Goal: Task Accomplishment & Management: Use online tool/utility

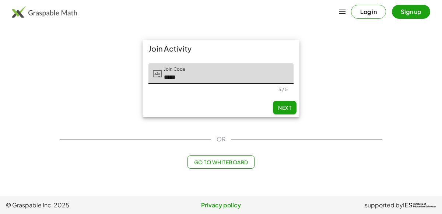
type input "*****"
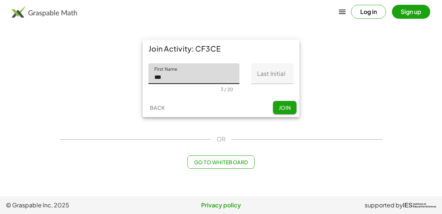
type input "***"
click at [269, 74] on input "Last Initial" at bounding box center [272, 73] width 42 height 21
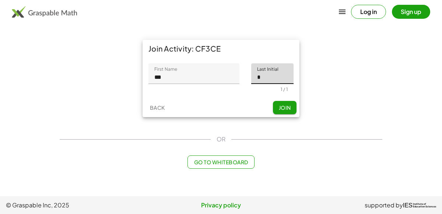
type input "*"
click at [280, 97] on div "First Name First Name *** 3 / 20 Last Initial Last Initial * 1 / 1" at bounding box center [220, 77] width 157 height 40
click at [281, 101] on button "Join" at bounding box center [285, 107] width 24 height 13
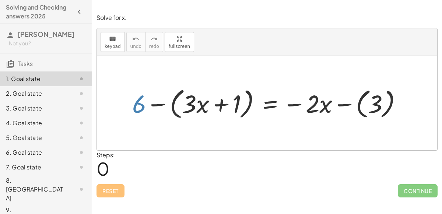
click at [138, 105] on div at bounding box center [269, 103] width 283 height 36
click at [317, 109] on div at bounding box center [269, 103] width 283 height 36
click at [265, 107] on div at bounding box center [269, 103] width 283 height 36
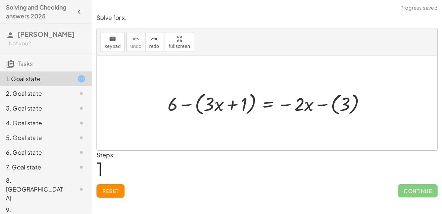
click at [265, 103] on div at bounding box center [270, 103] width 212 height 28
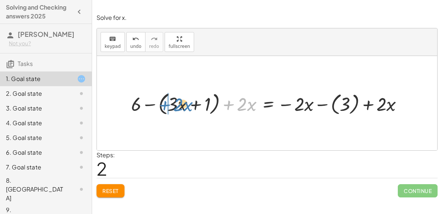
drag, startPoint x: 242, startPoint y: 108, endPoint x: 179, endPoint y: 109, distance: 63.7
click at [179, 109] on div at bounding box center [269, 103] width 285 height 28
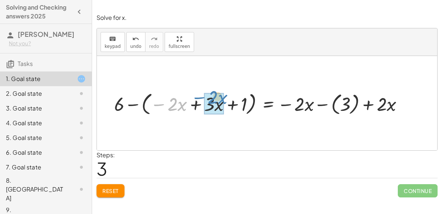
drag, startPoint x: 173, startPoint y: 106, endPoint x: 213, endPoint y: 102, distance: 40.3
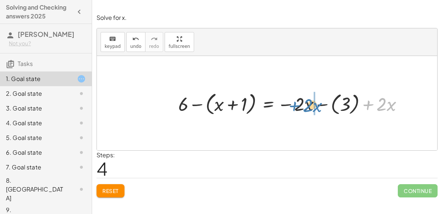
drag, startPoint x: 379, startPoint y: 105, endPoint x: 304, endPoint y: 105, distance: 75.4
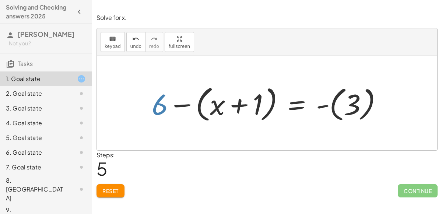
click at [157, 103] on div at bounding box center [270, 103] width 244 height 42
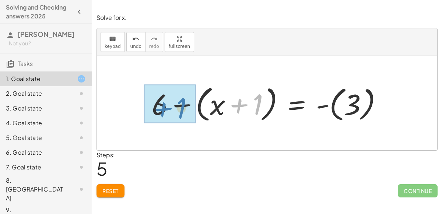
drag, startPoint x: 255, startPoint y: 105, endPoint x: 177, endPoint y: 109, distance: 77.3
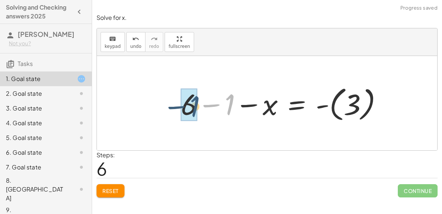
drag, startPoint x: 228, startPoint y: 108, endPoint x: 194, endPoint y: 110, distance: 33.9
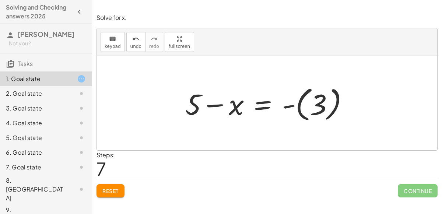
click at [260, 106] on div at bounding box center [269, 103] width 176 height 41
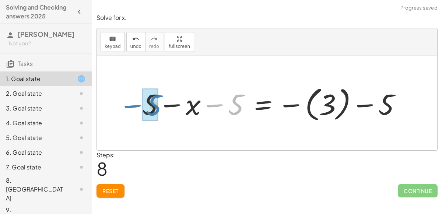
drag, startPoint x: 237, startPoint y: 107, endPoint x: 152, endPoint y: 107, distance: 85.4
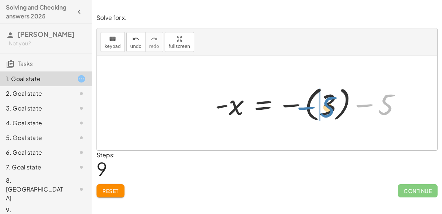
drag, startPoint x: 387, startPoint y: 107, endPoint x: 328, endPoint y: 110, distance: 59.3
click at [328, 110] on div at bounding box center [310, 103] width 199 height 41
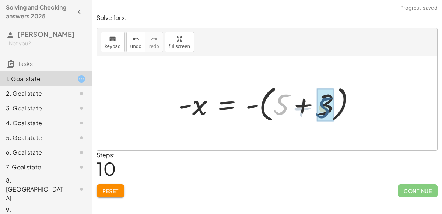
drag, startPoint x: 281, startPoint y: 104, endPoint x: 324, endPoint y: 107, distance: 42.7
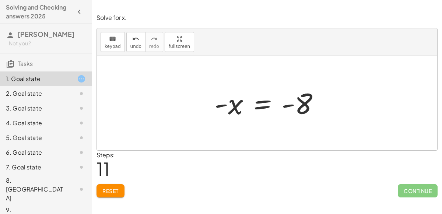
click at [260, 105] on div at bounding box center [269, 103] width 118 height 36
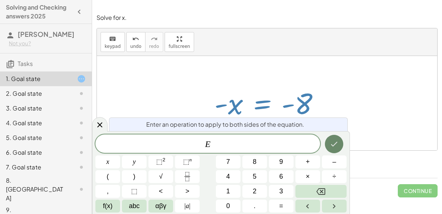
click at [329, 137] on button "Done" at bounding box center [334, 144] width 18 height 18
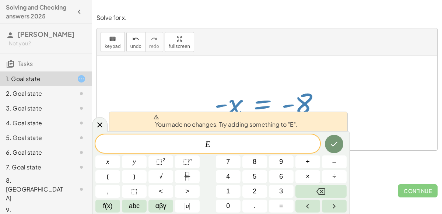
click at [253, 85] on div at bounding box center [269, 103] width 118 height 36
click at [100, 125] on icon at bounding box center [99, 124] width 9 height 9
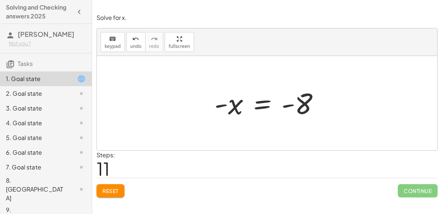
click at [257, 106] on div at bounding box center [269, 103] width 118 height 36
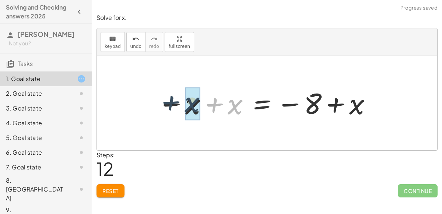
drag, startPoint x: 234, startPoint y: 109, endPoint x: 189, endPoint y: 108, distance: 44.5
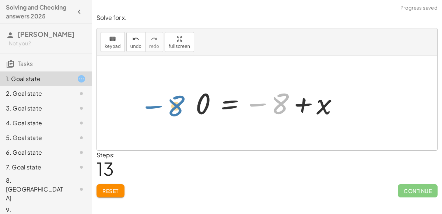
drag, startPoint x: 281, startPoint y: 106, endPoint x: 178, endPoint y: 108, distance: 103.4
drag, startPoint x: 279, startPoint y: 107, endPoint x: 152, endPoint y: 106, distance: 126.9
drag, startPoint x: 286, startPoint y: 106, endPoint x: 191, endPoint y: 107, distance: 94.9
click at [225, 104] on div at bounding box center [270, 103] width 156 height 36
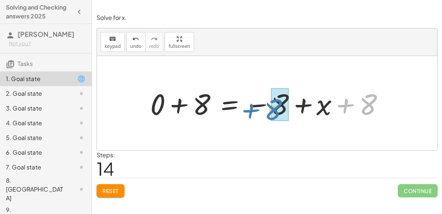
drag, startPoint x: 362, startPoint y: 107, endPoint x: 273, endPoint y: 111, distance: 88.4
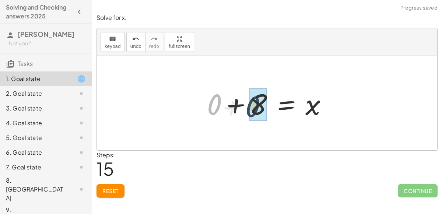
drag, startPoint x: 214, startPoint y: 107, endPoint x: 259, endPoint y: 110, distance: 45.3
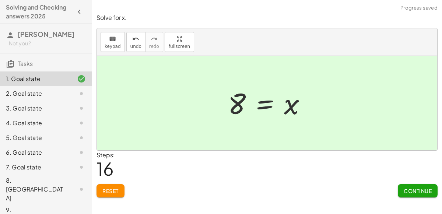
click at [425, 191] on span "Continue" at bounding box center [417, 190] width 28 height 7
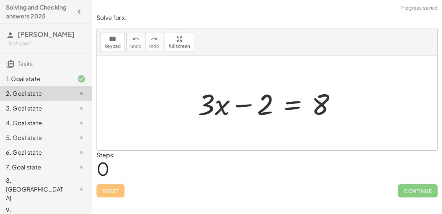
click at [292, 104] on div at bounding box center [270, 103] width 152 height 38
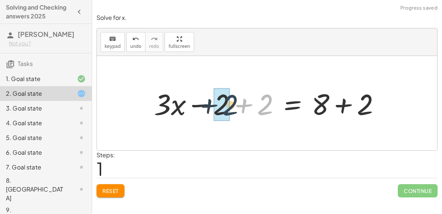
drag, startPoint x: 263, startPoint y: 106, endPoint x: 221, endPoint y: 106, distance: 41.6
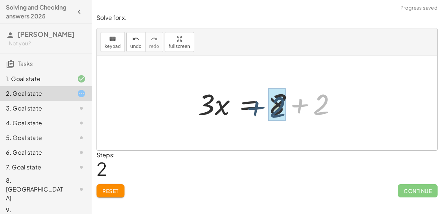
drag, startPoint x: 325, startPoint y: 103, endPoint x: 280, endPoint y: 105, distance: 45.3
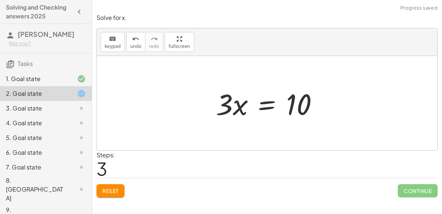
click at [266, 105] on div at bounding box center [269, 103] width 115 height 38
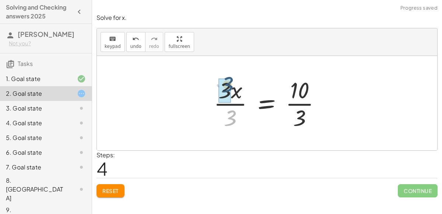
drag, startPoint x: 231, startPoint y: 117, endPoint x: 227, endPoint y: 84, distance: 33.0
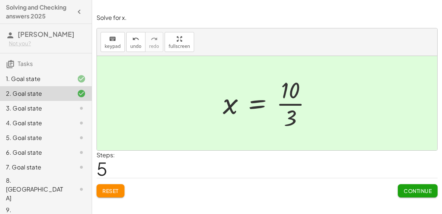
click at [409, 188] on span "Continue" at bounding box center [417, 190] width 28 height 7
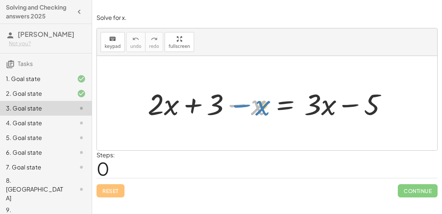
drag, startPoint x: 260, startPoint y: 108, endPoint x: 270, endPoint y: 109, distance: 10.7
click at [270, 109] on div at bounding box center [270, 103] width 252 height 38
drag, startPoint x: 259, startPoint y: 107, endPoint x: 172, endPoint y: 110, distance: 87.2
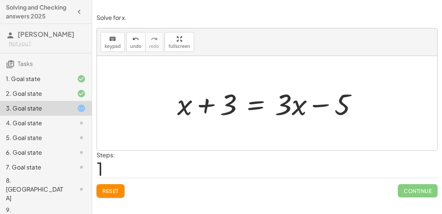
click at [260, 102] on div at bounding box center [269, 103] width 193 height 38
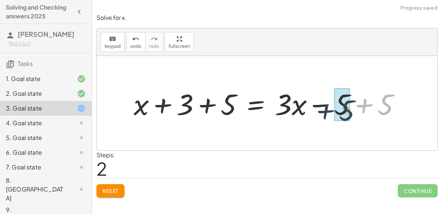
drag, startPoint x: 387, startPoint y: 105, endPoint x: 346, endPoint y: 111, distance: 40.8
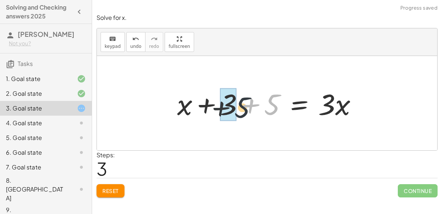
drag, startPoint x: 267, startPoint y: 108, endPoint x: 229, endPoint y: 111, distance: 38.0
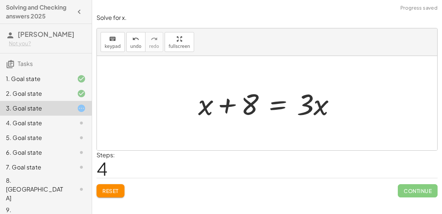
click at [276, 108] on div at bounding box center [269, 103] width 151 height 38
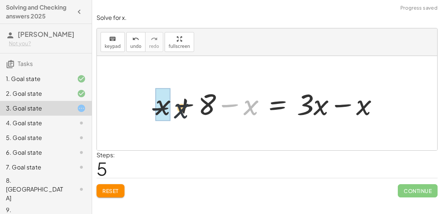
drag, startPoint x: 249, startPoint y: 112, endPoint x: 159, endPoint y: 117, distance: 90.6
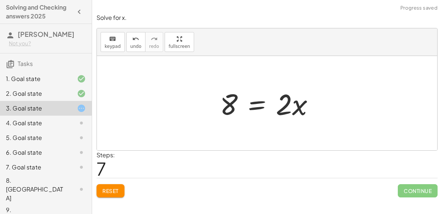
click at [257, 104] on div at bounding box center [269, 103] width 107 height 38
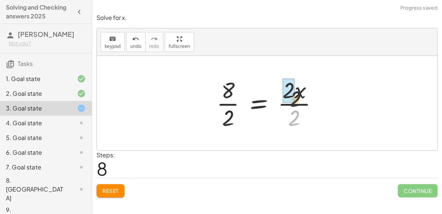
drag, startPoint x: 288, startPoint y: 120, endPoint x: 289, endPoint y: 96, distance: 23.2
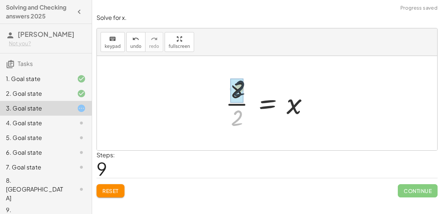
drag, startPoint x: 234, startPoint y: 115, endPoint x: 235, endPoint y: 85, distance: 29.9
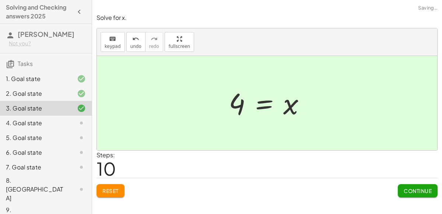
click at [400, 188] on button "Continue" at bounding box center [417, 190] width 40 height 13
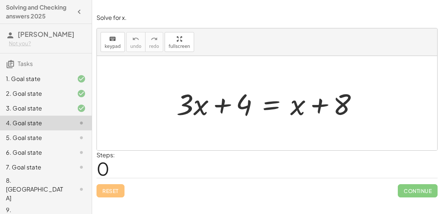
click at [265, 106] on div at bounding box center [270, 103] width 194 height 38
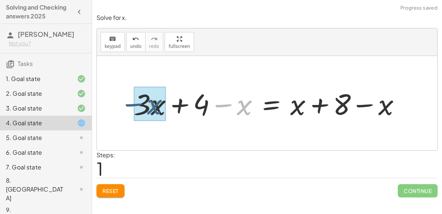
drag, startPoint x: 247, startPoint y: 104, endPoint x: 156, endPoint y: 103, distance: 91.2
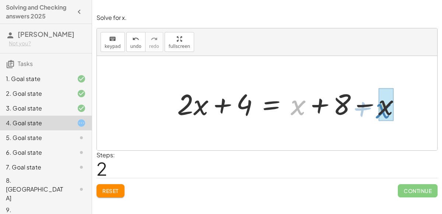
drag, startPoint x: 298, startPoint y: 107, endPoint x: 386, endPoint y: 110, distance: 87.6
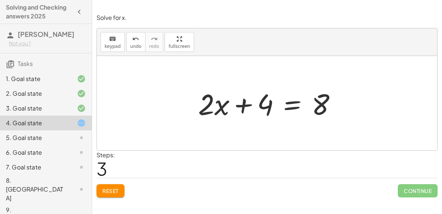
click at [293, 103] on div at bounding box center [269, 103] width 151 height 38
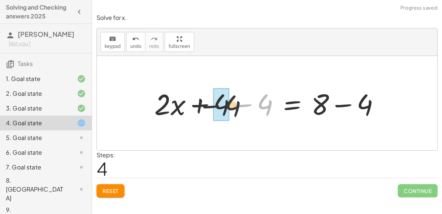
drag, startPoint x: 263, startPoint y: 107, endPoint x: 222, endPoint y: 109, distance: 40.9
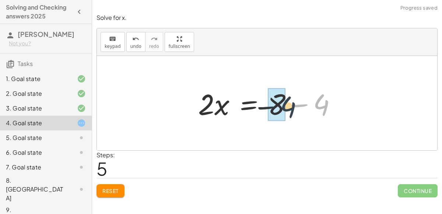
drag, startPoint x: 322, startPoint y: 103, endPoint x: 286, endPoint y: 105, distance: 35.8
click at [286, 105] on div at bounding box center [269, 103] width 151 height 38
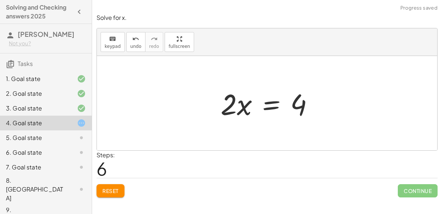
click at [270, 107] on div at bounding box center [270, 103] width 106 height 38
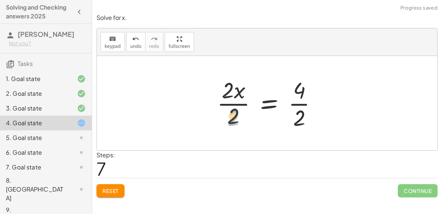
drag, startPoint x: 241, startPoint y: 116, endPoint x: 238, endPoint y: 109, distance: 7.4
click at [238, 109] on div at bounding box center [269, 103] width 113 height 57
drag, startPoint x: 233, startPoint y: 114, endPoint x: 232, endPoint y: 84, distance: 29.5
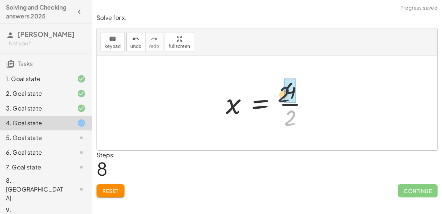
drag, startPoint x: 296, startPoint y: 114, endPoint x: 291, endPoint y: 89, distance: 24.8
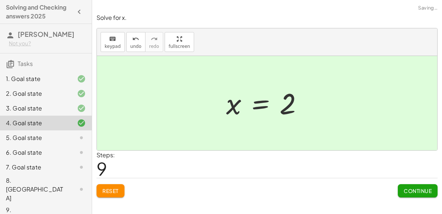
click at [403, 188] on span "Continue" at bounding box center [417, 190] width 28 height 7
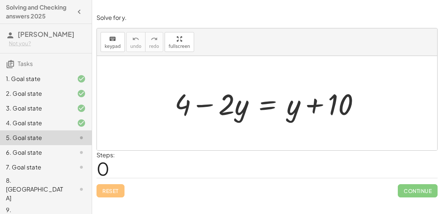
click at [273, 107] on div at bounding box center [270, 103] width 198 height 38
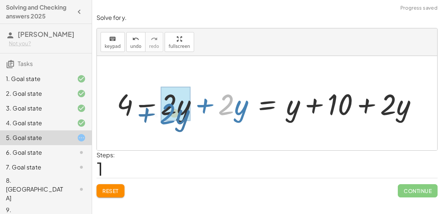
drag, startPoint x: 229, startPoint y: 104, endPoint x: 172, endPoint y: 112, distance: 57.9
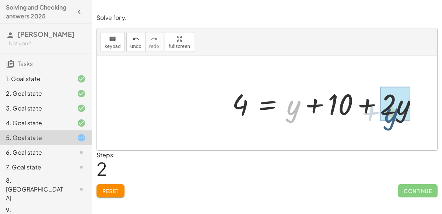
drag, startPoint x: 296, startPoint y: 107, endPoint x: 398, endPoint y: 109, distance: 102.3
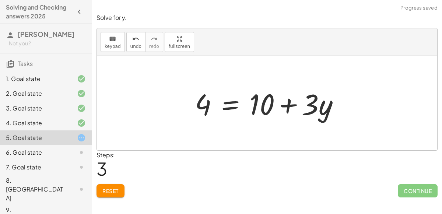
click at [230, 104] on div at bounding box center [269, 103] width 157 height 38
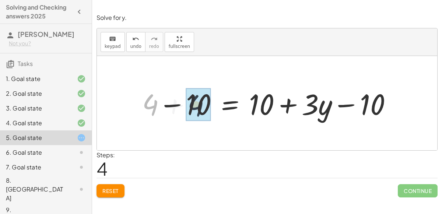
drag, startPoint x: 153, startPoint y: 108, endPoint x: 199, endPoint y: 107, distance: 45.6
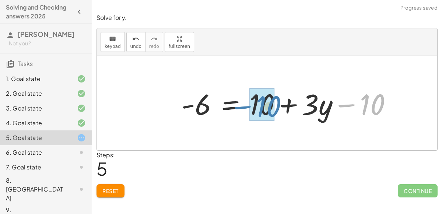
drag, startPoint x: 366, startPoint y: 106, endPoint x: 262, endPoint y: 108, distance: 104.5
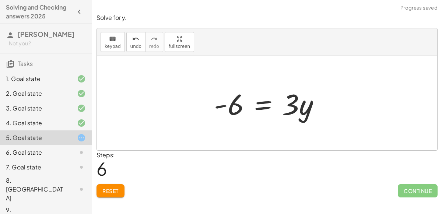
click at [258, 109] on div at bounding box center [269, 103] width 119 height 38
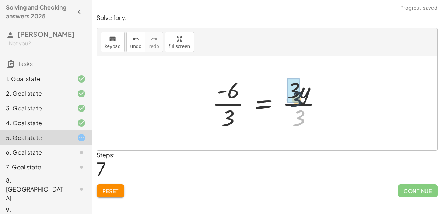
drag, startPoint x: 298, startPoint y: 118, endPoint x: 294, endPoint y: 97, distance: 21.4
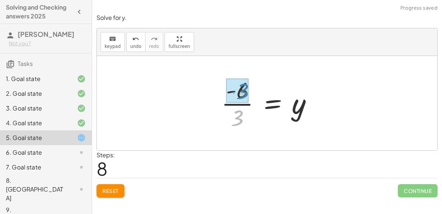
drag, startPoint x: 227, startPoint y: 111, endPoint x: 233, endPoint y: 84, distance: 28.4
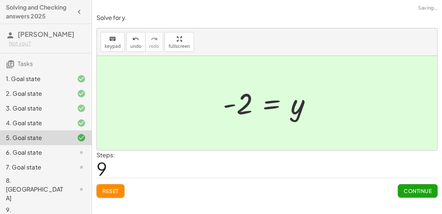
click at [417, 190] on span "Continue" at bounding box center [417, 190] width 28 height 7
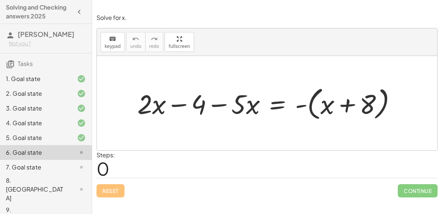
click at [276, 103] on div at bounding box center [270, 103] width 272 height 39
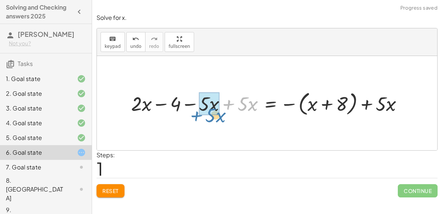
drag, startPoint x: 243, startPoint y: 104, endPoint x: 210, endPoint y: 114, distance: 34.4
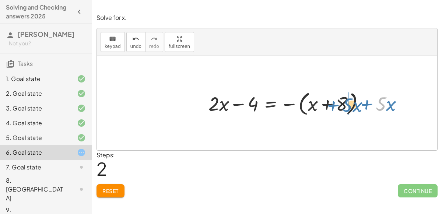
drag, startPoint x: 378, startPoint y: 104, endPoint x: 342, endPoint y: 103, distance: 35.7
click at [342, 103] on div at bounding box center [309, 102] width 208 height 29
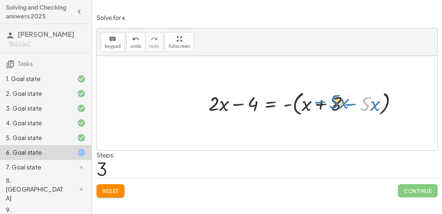
drag, startPoint x: 365, startPoint y: 105, endPoint x: 332, endPoint y: 103, distance: 33.2
click at [332, 103] on div at bounding box center [306, 102] width 202 height 29
drag, startPoint x: 364, startPoint y: 103, endPoint x: 374, endPoint y: 103, distance: 10.3
click at [374, 103] on div at bounding box center [306, 102] width 202 height 29
drag, startPoint x: 306, startPoint y: 104, endPoint x: 372, endPoint y: 104, distance: 66.6
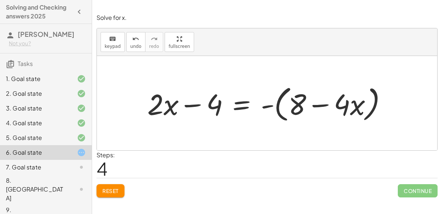
click at [248, 106] on div at bounding box center [269, 103] width 253 height 42
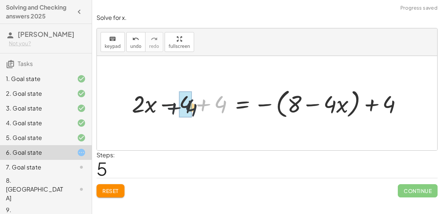
drag, startPoint x: 217, startPoint y: 103, endPoint x: 183, endPoint y: 106, distance: 34.0
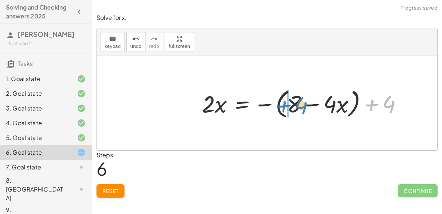
drag, startPoint x: 388, startPoint y: 104, endPoint x: 303, endPoint y: 105, distance: 85.0
click at [303, 105] on div at bounding box center [304, 103] width 213 height 35
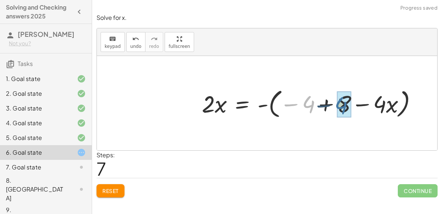
drag, startPoint x: 308, startPoint y: 103, endPoint x: 343, endPoint y: 103, distance: 35.0
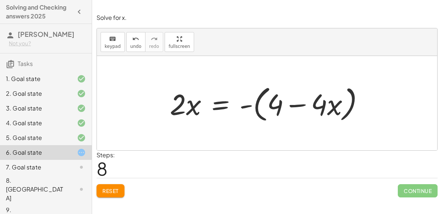
click at [216, 105] on div at bounding box center [270, 103] width 208 height 42
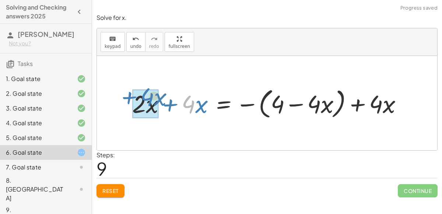
drag, startPoint x: 194, startPoint y: 104, endPoint x: 149, endPoint y: 102, distance: 45.0
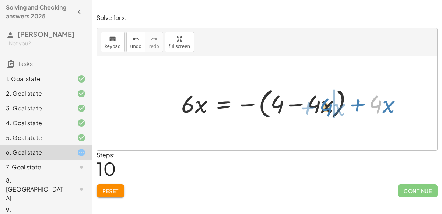
drag, startPoint x: 378, startPoint y: 102, endPoint x: 327, endPoint y: 103, distance: 51.2
click at [327, 103] on div at bounding box center [294, 103] width 234 height 36
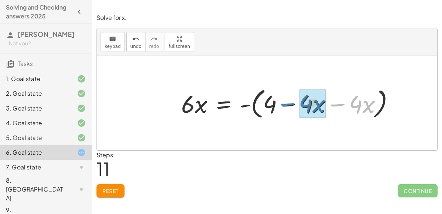
drag, startPoint x: 358, startPoint y: 105, endPoint x: 309, endPoint y: 105, distance: 49.3
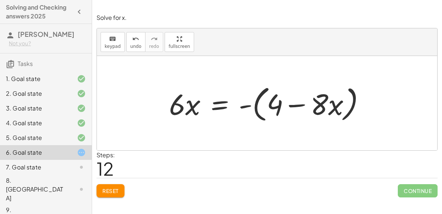
click at [222, 104] on div at bounding box center [269, 103] width 209 height 42
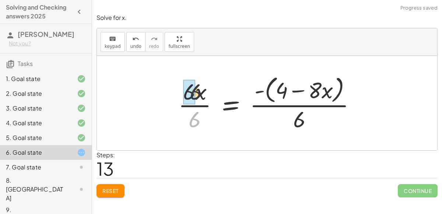
drag, startPoint x: 192, startPoint y: 118, endPoint x: 191, endPoint y: 87, distance: 31.6
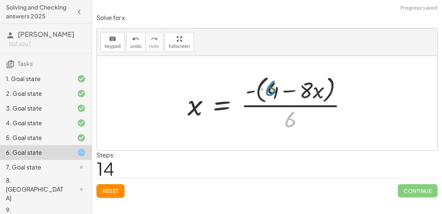
drag, startPoint x: 287, startPoint y: 121, endPoint x: 266, endPoint y: 90, distance: 37.1
click at [266, 90] on div at bounding box center [270, 103] width 173 height 60
drag, startPoint x: 291, startPoint y: 119, endPoint x: 320, endPoint y: 91, distance: 40.3
click at [320, 91] on div at bounding box center [270, 103] width 173 height 60
drag, startPoint x: 294, startPoint y: 112, endPoint x: 301, endPoint y: 83, distance: 30.0
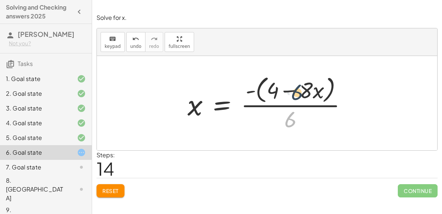
click at [301, 83] on div at bounding box center [270, 103] width 173 height 60
drag, startPoint x: 286, startPoint y: 118, endPoint x: 253, endPoint y: 106, distance: 35.3
click at [253, 106] on div at bounding box center [270, 103] width 173 height 60
click at [139, 51] on button "undo undo" at bounding box center [135, 42] width 19 height 20
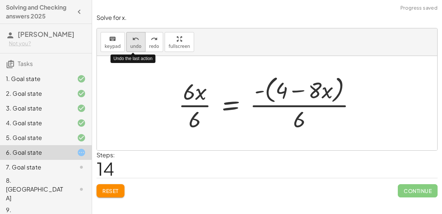
click at [138, 50] on button "undo undo" at bounding box center [135, 42] width 19 height 20
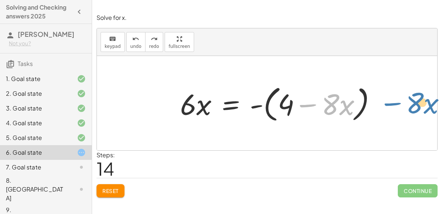
drag, startPoint x: 329, startPoint y: 99, endPoint x: 411, endPoint y: 97, distance: 82.1
click at [411, 97] on div "+ · 2 · x − 4 − · 5 · x = - ( + x + 8 ) + · 2 · x − 4 − · 5 · x + · 5 · x = − (…" at bounding box center [267, 103] width 340 height 94
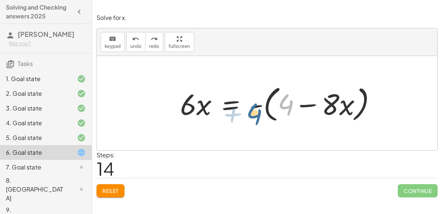
drag, startPoint x: 285, startPoint y: 104, endPoint x: 251, endPoint y: 116, distance: 36.4
click at [251, 116] on div at bounding box center [280, 103] width 209 height 42
drag, startPoint x: 281, startPoint y: 110, endPoint x: 212, endPoint y: 114, distance: 69.3
click at [212, 114] on div at bounding box center [280, 103] width 209 height 42
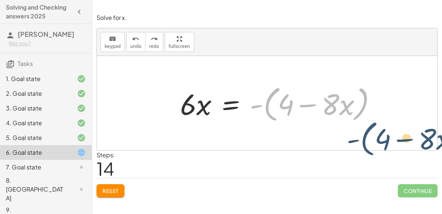
drag, startPoint x: 266, startPoint y: 104, endPoint x: 364, endPoint y: 138, distance: 103.6
click at [364, 138] on div "+ · 2 · x − 4 − · 5 · x = - ( + x + 8 ) + · 2 · x − 4 − · 5 · x + · 5 · x = − (…" at bounding box center [267, 103] width 340 height 94
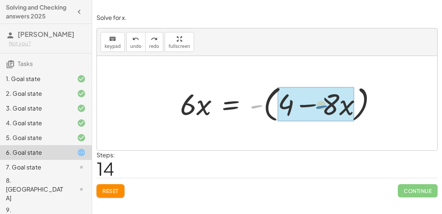
drag, startPoint x: 258, startPoint y: 105, endPoint x: 323, endPoint y: 106, distance: 65.5
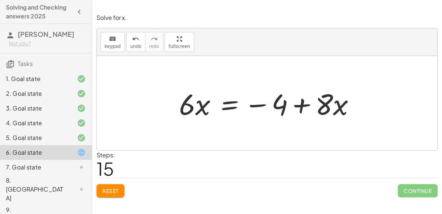
click at [228, 102] on div at bounding box center [269, 103] width 189 height 38
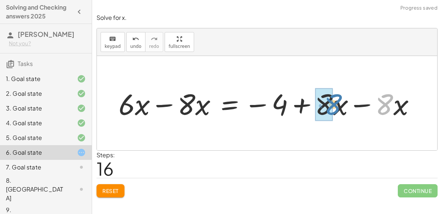
drag, startPoint x: 382, startPoint y: 104, endPoint x: 328, endPoint y: 104, distance: 53.7
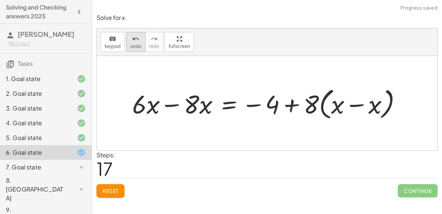
click at [133, 42] on icon "undo" at bounding box center [135, 39] width 7 height 9
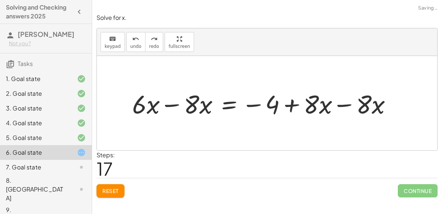
click at [366, 103] on div at bounding box center [264, 102] width 272 height 33
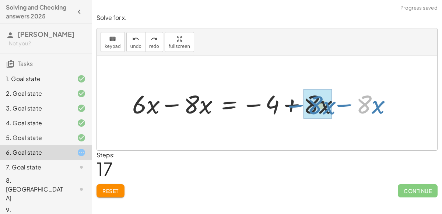
drag, startPoint x: 361, startPoint y: 100, endPoint x: 313, endPoint y: 102, distance: 47.8
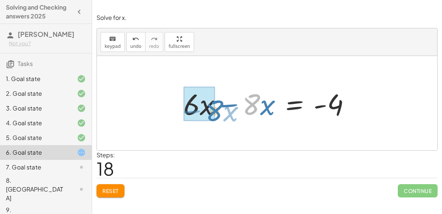
drag, startPoint x: 252, startPoint y: 103, endPoint x: 214, endPoint y: 109, distance: 38.0
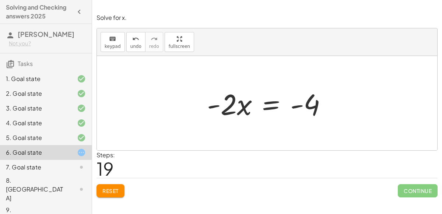
click at [269, 104] on div at bounding box center [269, 103] width 133 height 38
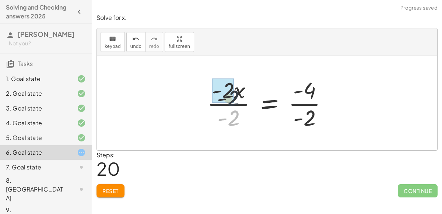
drag, startPoint x: 229, startPoint y: 117, endPoint x: 227, endPoint y: 92, distance: 24.7
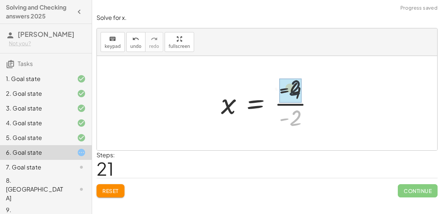
drag, startPoint x: 295, startPoint y: 120, endPoint x: 294, endPoint y: 87, distance: 32.4
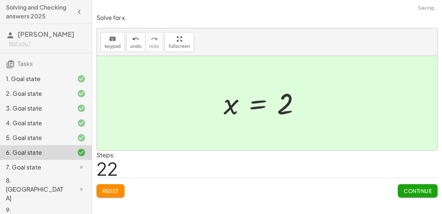
click at [408, 189] on span "Continue" at bounding box center [417, 190] width 28 height 7
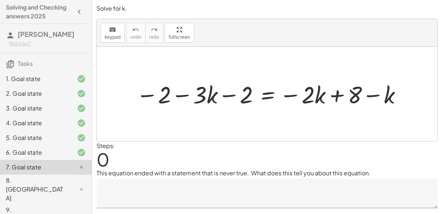
click at [261, 97] on div at bounding box center [269, 93] width 275 height 31
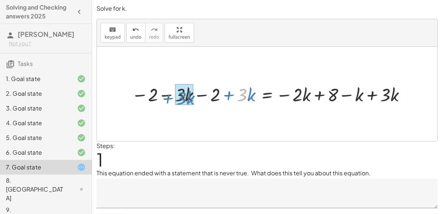
drag, startPoint x: 242, startPoint y: 88, endPoint x: 182, endPoint y: 91, distance: 60.8
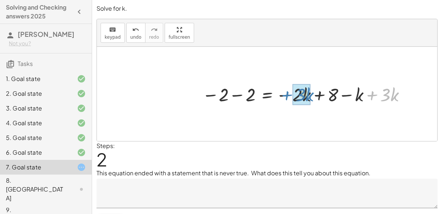
drag, startPoint x: 384, startPoint y: 93, endPoint x: 300, endPoint y: 93, distance: 83.9
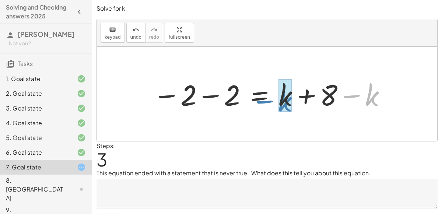
drag, startPoint x: 368, startPoint y: 99, endPoint x: 281, endPoint y: 104, distance: 87.0
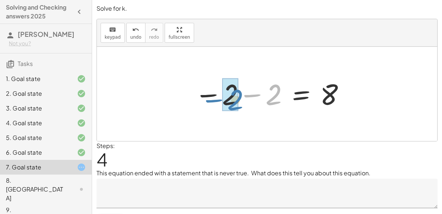
drag, startPoint x: 275, startPoint y: 98, endPoint x: 234, endPoint y: 103, distance: 41.1
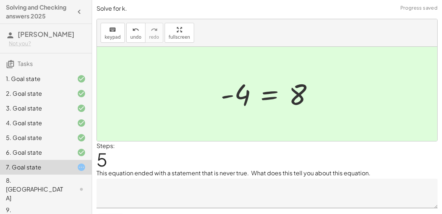
scroll to position [17, 0]
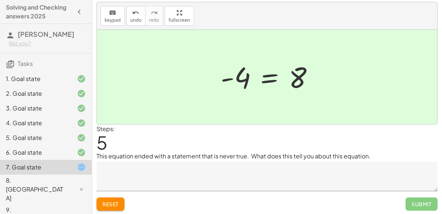
click at [209, 169] on textarea at bounding box center [266, 176] width 341 height 29
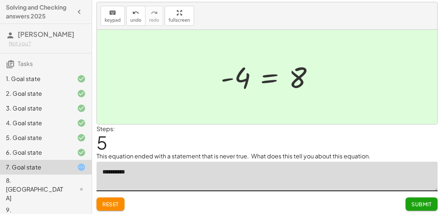
type textarea "**********"
click at [431, 203] on button "Submit" at bounding box center [421, 203] width 32 height 13
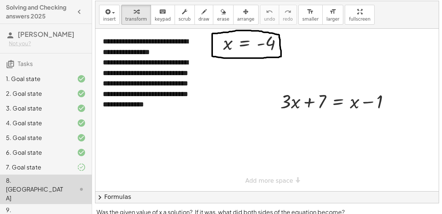
click at [79, 164] on icon at bounding box center [81, 167] width 9 height 9
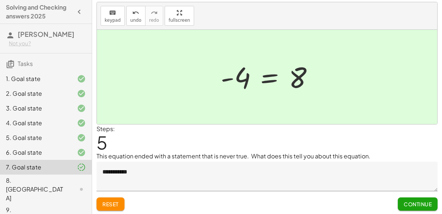
click at [64, 181] on div "8. [GEOGRAPHIC_DATA]" at bounding box center [35, 189] width 59 height 26
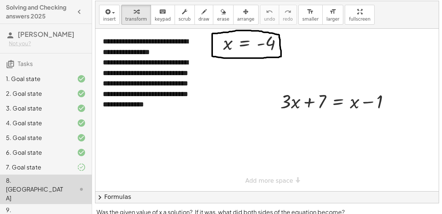
click at [63, 168] on div "7. Goal state" at bounding box center [35, 167] width 59 height 9
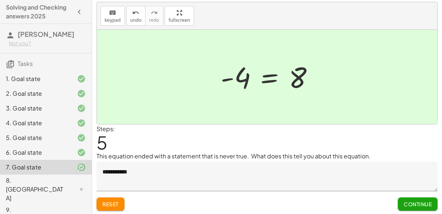
click at [63, 179] on div "8. [GEOGRAPHIC_DATA]" at bounding box center [35, 189] width 59 height 26
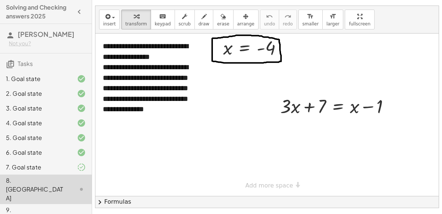
scroll to position [11, 0]
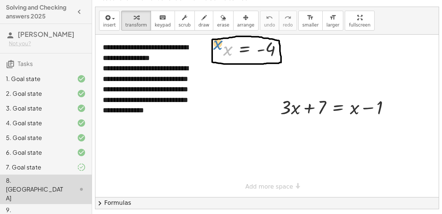
drag, startPoint x: 226, startPoint y: 51, endPoint x: 219, endPoint y: 49, distance: 7.8
click at [219, 49] on div "x x = - 4" at bounding box center [252, 49] width 81 height 28
drag, startPoint x: 265, startPoint y: 47, endPoint x: 296, endPoint y: 111, distance: 71.3
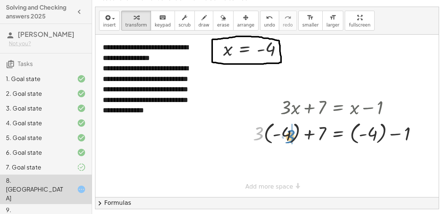
drag, startPoint x: 259, startPoint y: 131, endPoint x: 291, endPoint y: 134, distance: 31.8
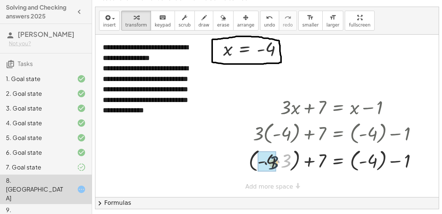
drag, startPoint x: 286, startPoint y: 158, endPoint x: 270, endPoint y: 160, distance: 15.6
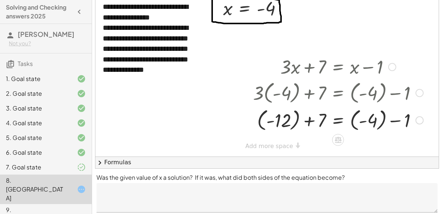
scroll to position [63, 0]
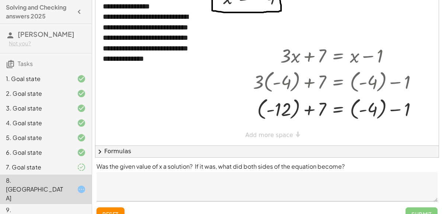
click at [287, 136] on div "**********" at bounding box center [266, 64] width 343 height 162
drag, startPoint x: 405, startPoint y: 111, endPoint x: 376, endPoint y: 112, distance: 28.7
click at [376, 112] on div at bounding box center [337, 108] width 177 height 27
drag, startPoint x: 394, startPoint y: 111, endPoint x: 372, endPoint y: 111, distance: 22.8
click at [320, 107] on div at bounding box center [337, 108] width 177 height 27
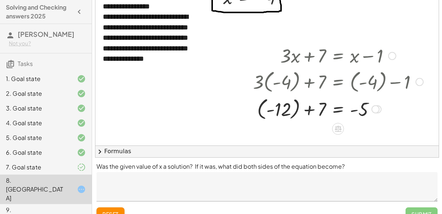
click at [337, 109] on div at bounding box center [337, 108] width 177 height 27
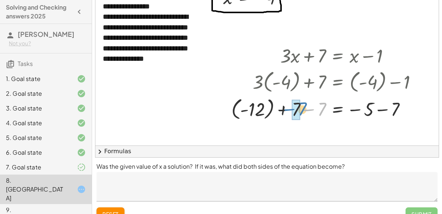
drag, startPoint x: 321, startPoint y: 108, endPoint x: 295, endPoint y: 107, distance: 25.4
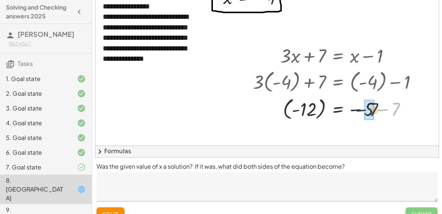
drag, startPoint x: 394, startPoint y: 112, endPoint x: 369, endPoint y: 113, distance: 24.7
click at [248, 188] on textarea at bounding box center [266, 186] width 341 height 29
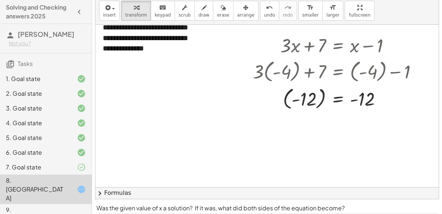
scroll to position [51, 0]
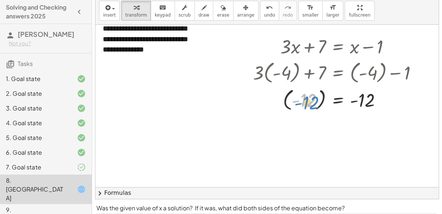
click at [311, 100] on div at bounding box center [337, 99] width 177 height 27
click at [336, 99] on div at bounding box center [337, 99] width 177 height 27
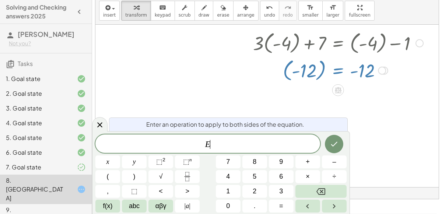
scroll to position [81, 0]
click at [330, 144] on icon "Done" at bounding box center [333, 143] width 9 height 9
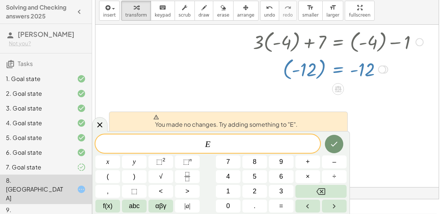
click at [271, 104] on div at bounding box center [266, 106] width 343 height 326
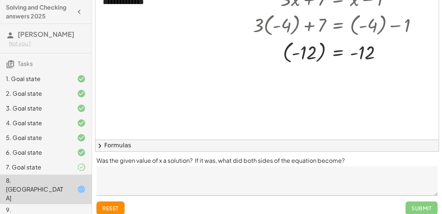
scroll to position [75, 0]
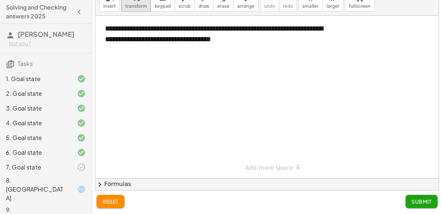
scroll to position [29, 0]
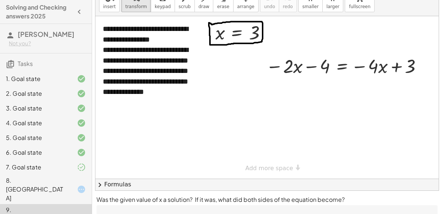
click at [40, 181] on div "8. [GEOGRAPHIC_DATA]" at bounding box center [35, 189] width 59 height 26
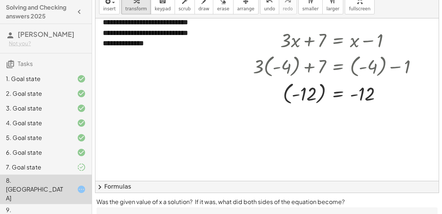
scroll to position [0, 0]
